Goal: Information Seeking & Learning: Learn about a topic

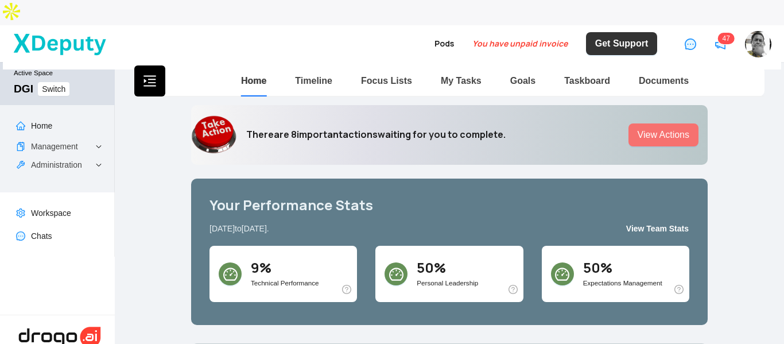
scroll to position [57, 0]
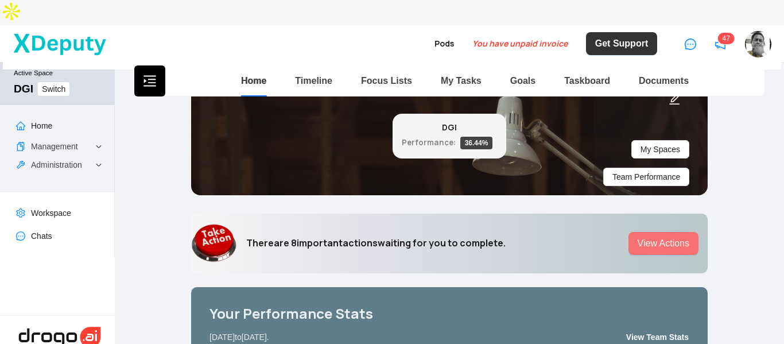
click at [156, 74] on icon "menu-unfold" at bounding box center [150, 81] width 14 height 14
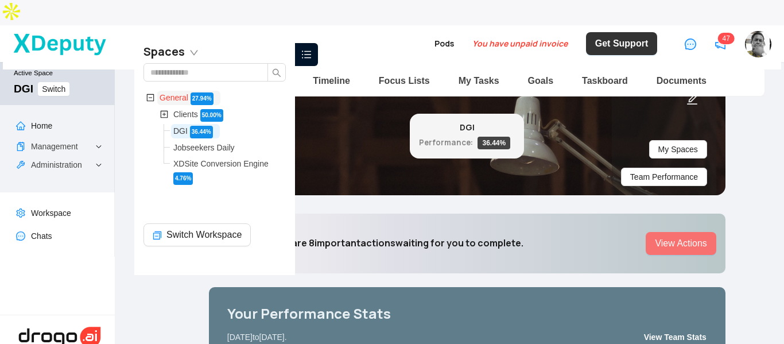
click at [180, 99] on span "General" at bounding box center [174, 97] width 29 height 9
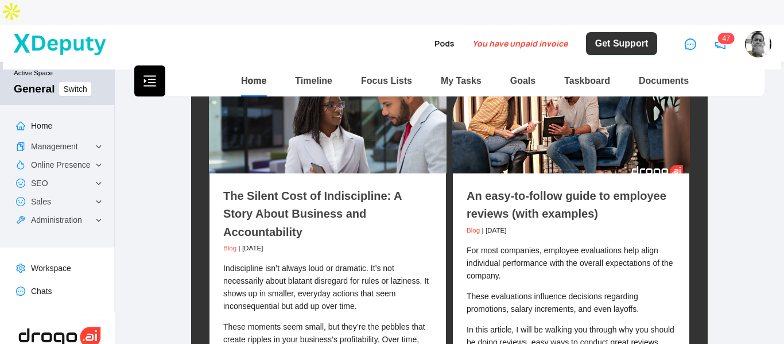
scroll to position [1033, 0]
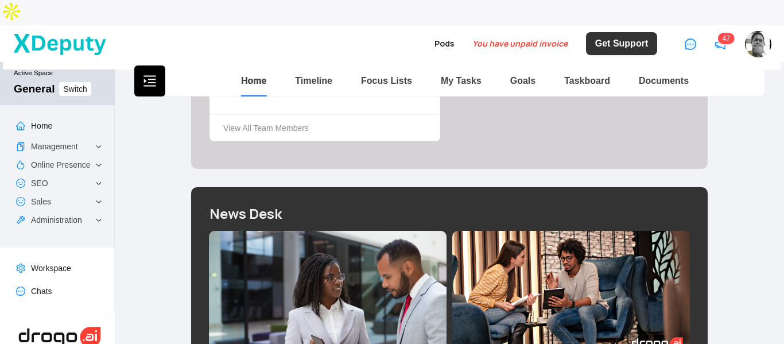
click at [156, 74] on icon "menu-unfold" at bounding box center [150, 81] width 14 height 14
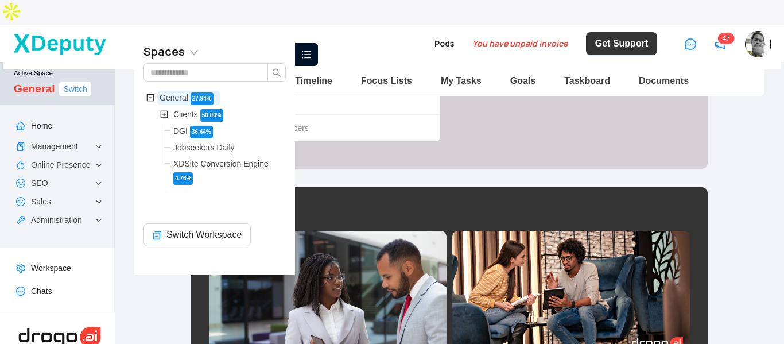
click at [84, 83] on span "Switch" at bounding box center [75, 89] width 24 height 13
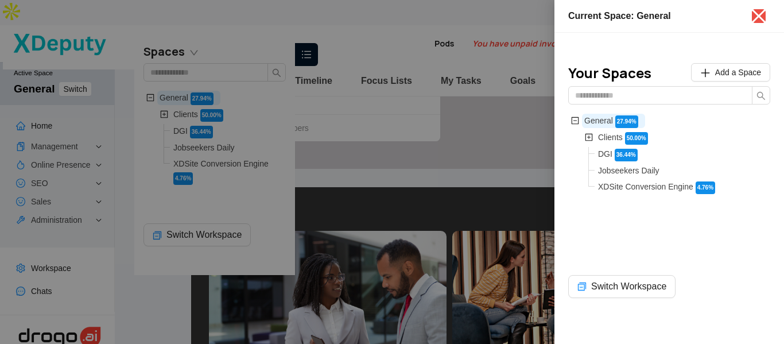
click at [399, 64] on div at bounding box center [392, 172] width 784 height 344
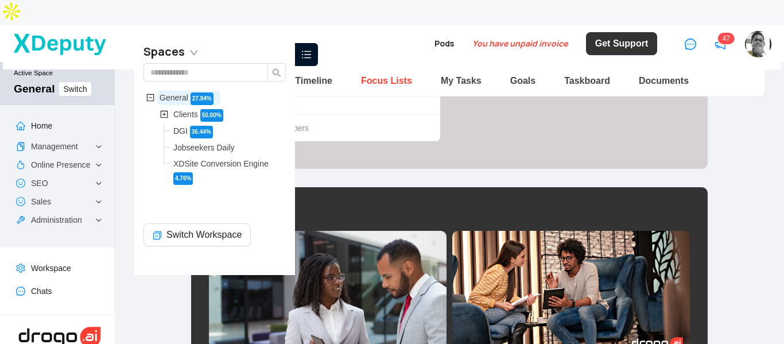
click at [398, 76] on link "Focus Lists" at bounding box center [386, 81] width 51 height 10
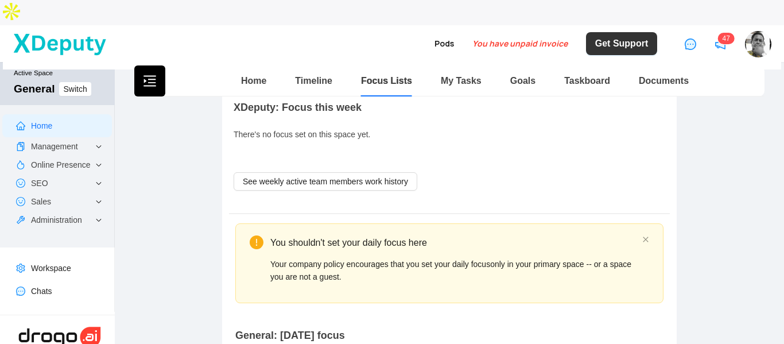
scroll to position [77, 0]
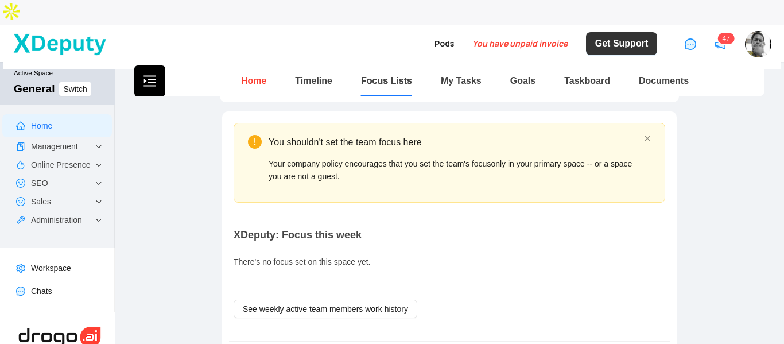
click at [258, 76] on link "Home" at bounding box center [253, 81] width 25 height 10
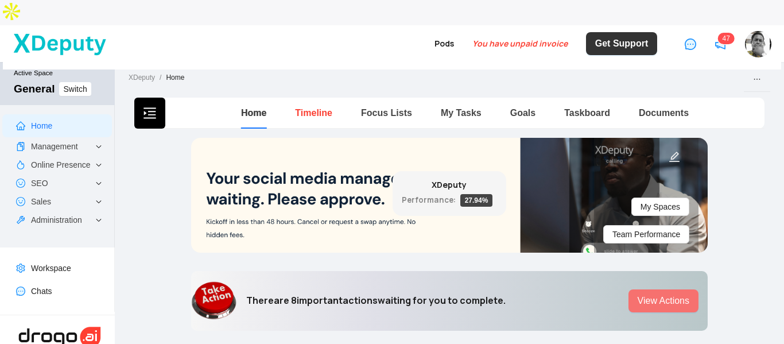
click at [301, 108] on link "Timeline" at bounding box center [313, 113] width 37 height 10
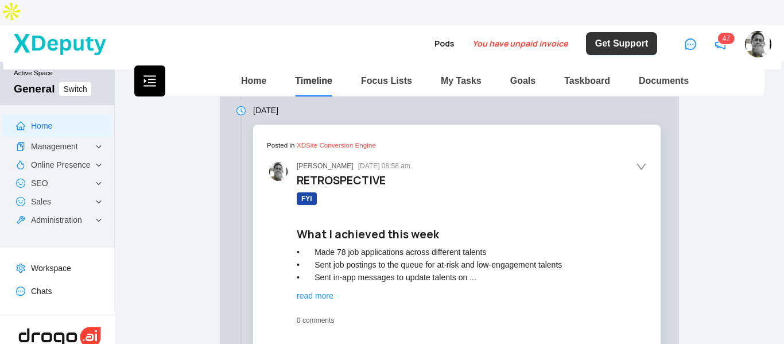
scroll to position [4591, 0]
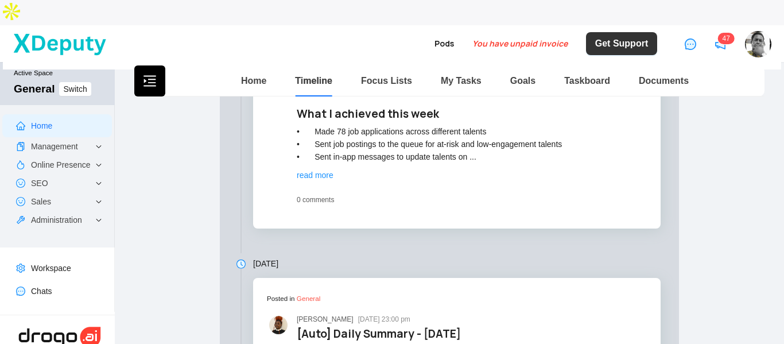
click at [324, 170] on span "read more" at bounding box center [315, 174] width 37 height 9
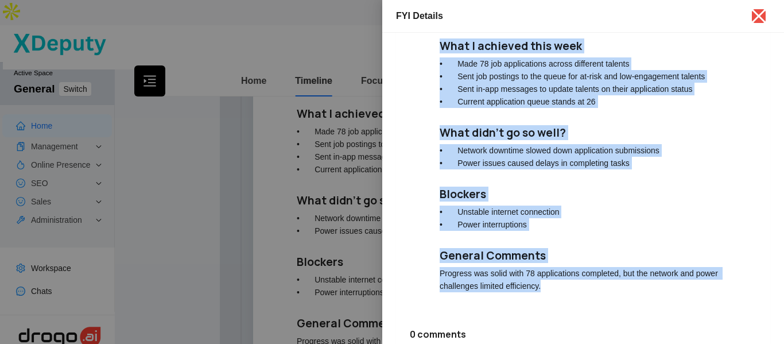
scroll to position [115, 0]
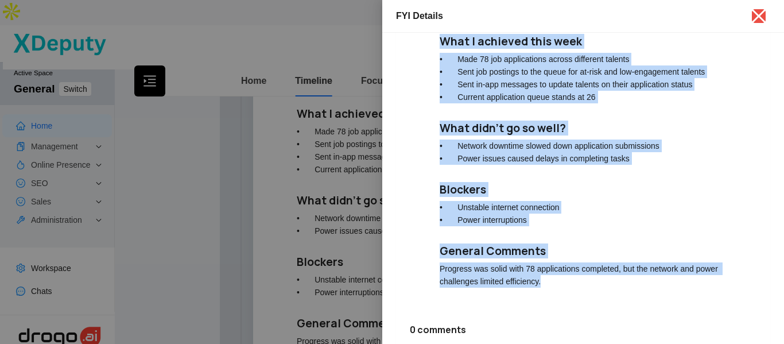
drag, startPoint x: 439, startPoint y: 104, endPoint x: 556, endPoint y: 281, distance: 211.2
click at [556, 281] on div "[PERSON_NAME] [DATE] 08:58 am RETROSPECTIVE FYI What I achieved this week • Mad…" at bounding box center [583, 130] width 347 height 345
copy div "RETROSPECTIVE FYI What I achieved this week • Made 78 job applications across d…"
click at [759, 13] on icon "close" at bounding box center [759, 16] width 18 height 18
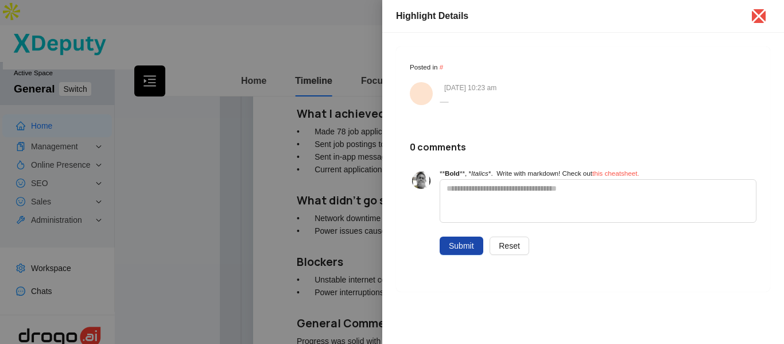
scroll to position [0, 0]
